Goal: Task Accomplishment & Management: Use online tool/utility

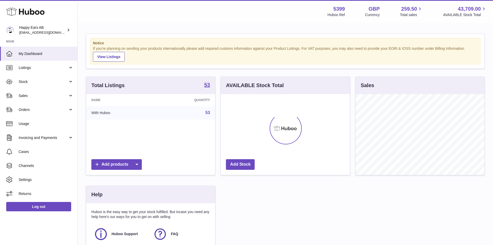
scroll to position [81, 129]
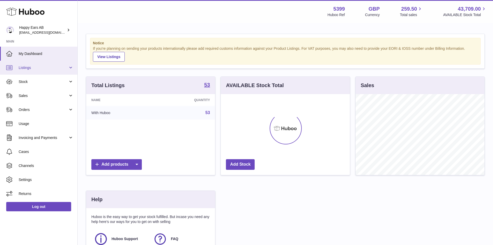
click at [37, 69] on span "Listings" at bounding box center [43, 67] width 49 height 5
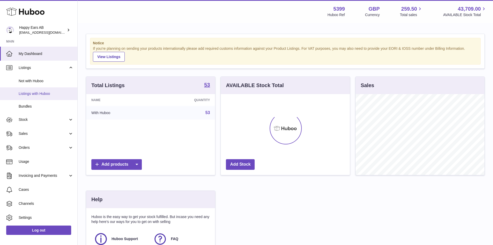
click at [36, 95] on span "Listings with Huboo" at bounding box center [46, 93] width 55 height 5
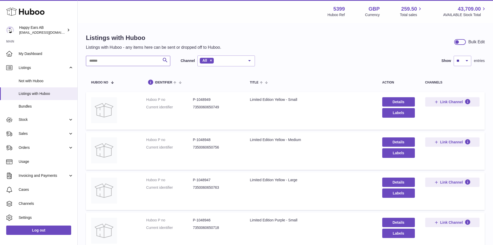
click at [143, 60] on input "text" at bounding box center [128, 61] width 84 height 10
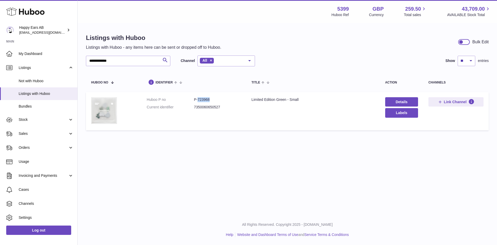
drag, startPoint x: 220, startPoint y: 99, endPoint x: 198, endPoint y: 102, distance: 21.7
click at [198, 102] on dd "P-723968" at bounding box center [217, 99] width 47 height 5
copy dd "723968"
drag, startPoint x: 121, startPoint y: 62, endPoint x: 54, endPoint y: 59, distance: 67.1
click at [54, 59] on div "**********" at bounding box center [248, 122] width 497 height 245
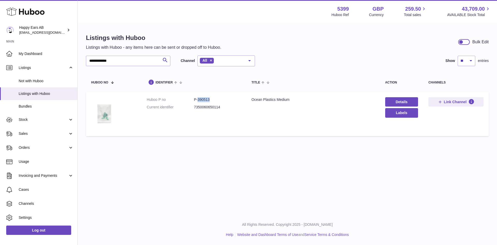
drag, startPoint x: 212, startPoint y: 100, endPoint x: 198, endPoint y: 101, distance: 14.0
click at [198, 101] on dd "P-390513" at bounding box center [217, 99] width 47 height 5
copy dd "390513"
drag, startPoint x: 126, startPoint y: 58, endPoint x: 77, endPoint y: 58, distance: 48.7
click at [77, 58] on div "**********" at bounding box center [248, 122] width 497 height 245
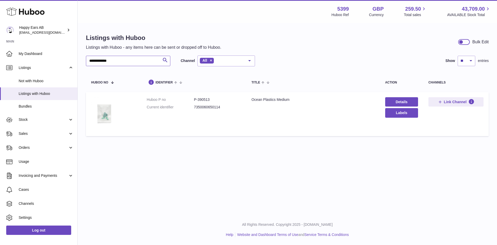
type input "**********"
drag, startPoint x: 217, startPoint y: 101, endPoint x: 198, endPoint y: 101, distance: 18.4
click at [198, 101] on dd "P-390510" at bounding box center [217, 99] width 47 height 5
copy dd "390510"
